Goal: Task Accomplishment & Management: Complete application form

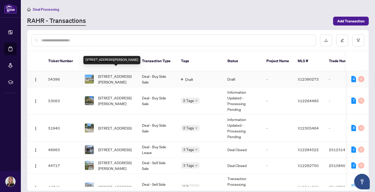
click at [119, 73] on span "[STREET_ADDRESS][PERSON_NAME]" at bounding box center [115, 78] width 35 height 11
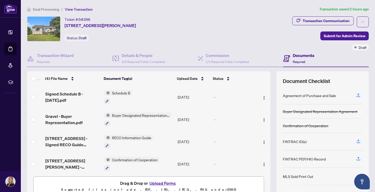
click at [50, 8] on span "Deal Processing" at bounding box center [46, 9] width 26 height 5
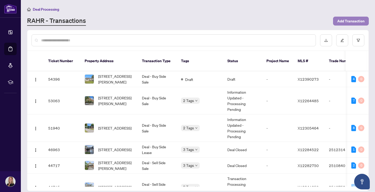
click at [350, 21] on span "Add Transaction" at bounding box center [350, 21] width 27 height 8
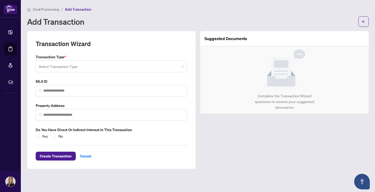
click at [139, 71] on input "search" at bounding box center [109, 66] width 141 height 11
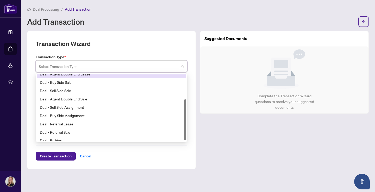
scroll to position [42, 0]
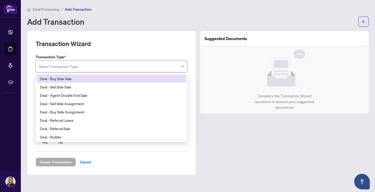
click at [296, 112] on div "Suggested Documents Complete the Transaction Wizard questions to receive your s…" at bounding box center [284, 103] width 173 height 144
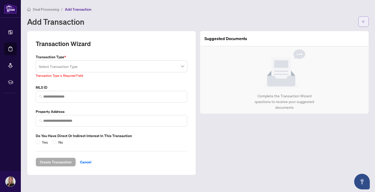
click at [362, 21] on icon "arrow-left" at bounding box center [364, 22] width 4 height 4
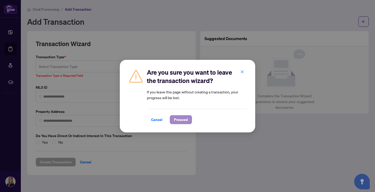
click at [186, 118] on span "Proceed" at bounding box center [181, 120] width 14 height 8
